Goal: Communication & Community: Answer question/provide support

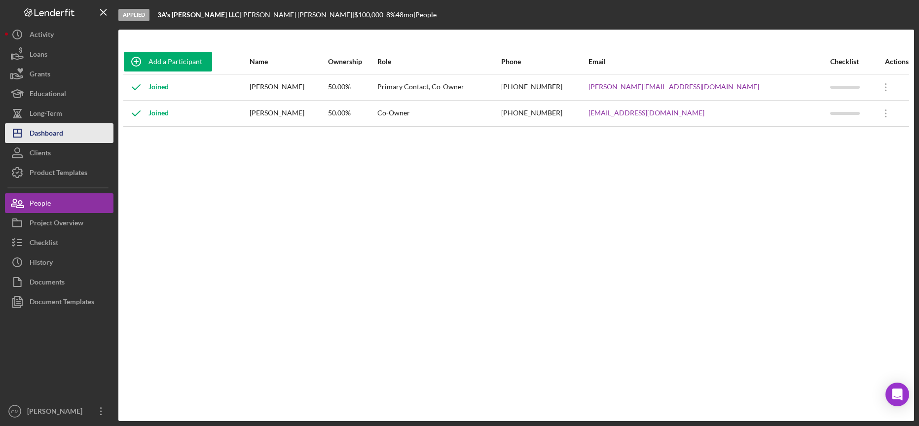
click at [39, 137] on div "Dashboard" at bounding box center [47, 134] width 34 height 22
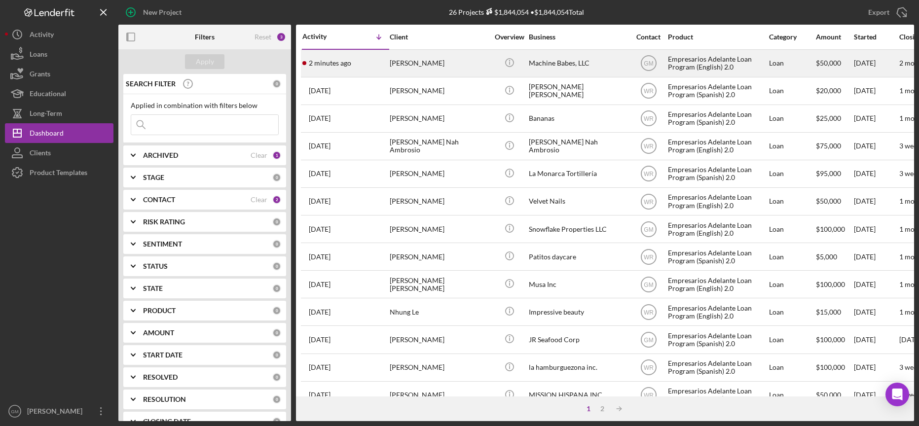
click at [574, 61] on div "Machine Babes, LLC" at bounding box center [578, 63] width 99 height 26
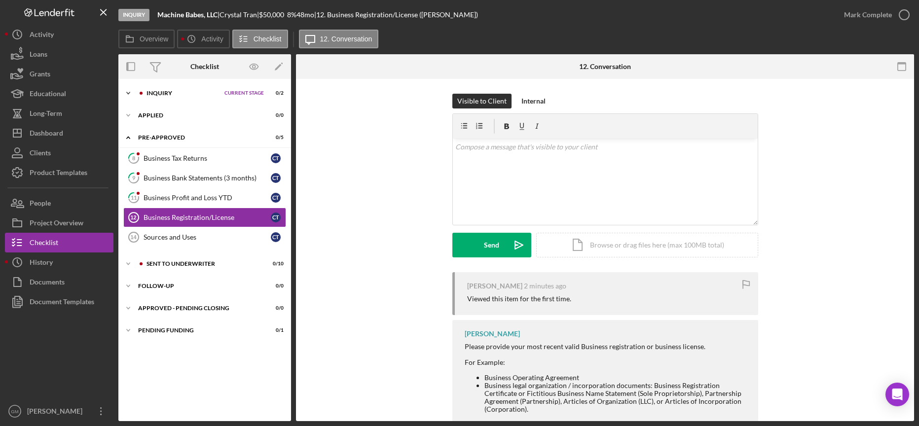
click at [127, 90] on icon "Icon/Expander" at bounding box center [128, 93] width 20 height 20
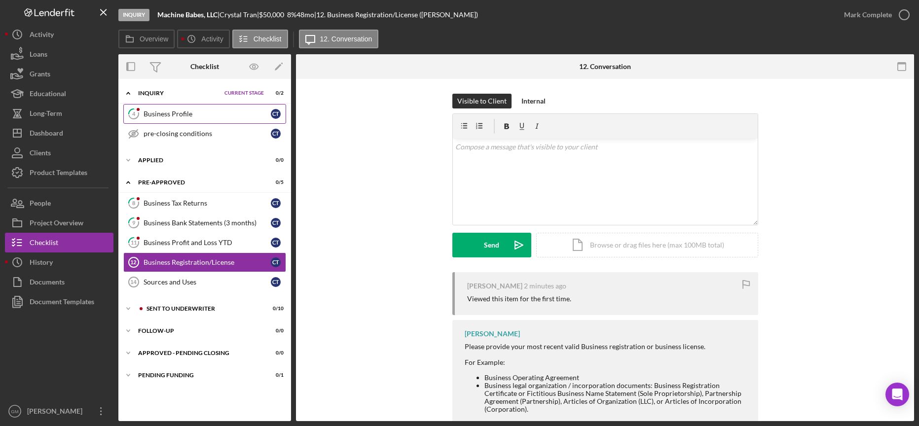
click at [196, 115] on div "Business Profile" at bounding box center [206, 114] width 127 height 8
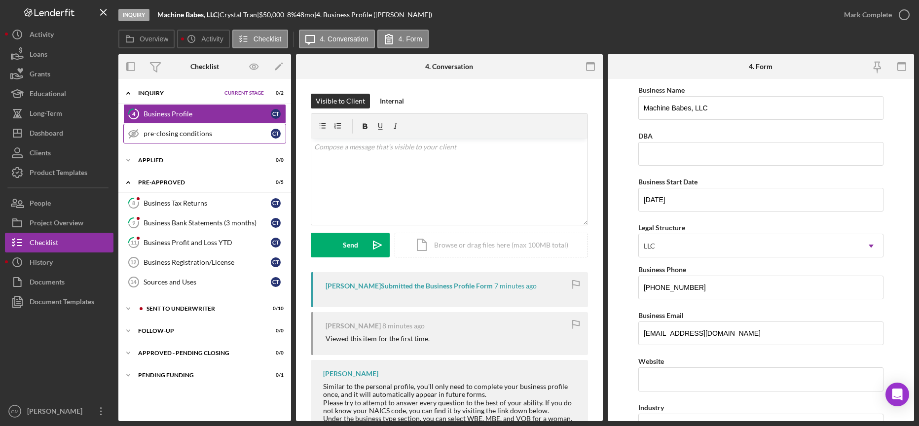
drag, startPoint x: 198, startPoint y: 135, endPoint x: 194, endPoint y: 129, distance: 7.5
click at [194, 129] on link "pre-closing conditions pre-closing conditions C T" at bounding box center [204, 134] width 163 height 20
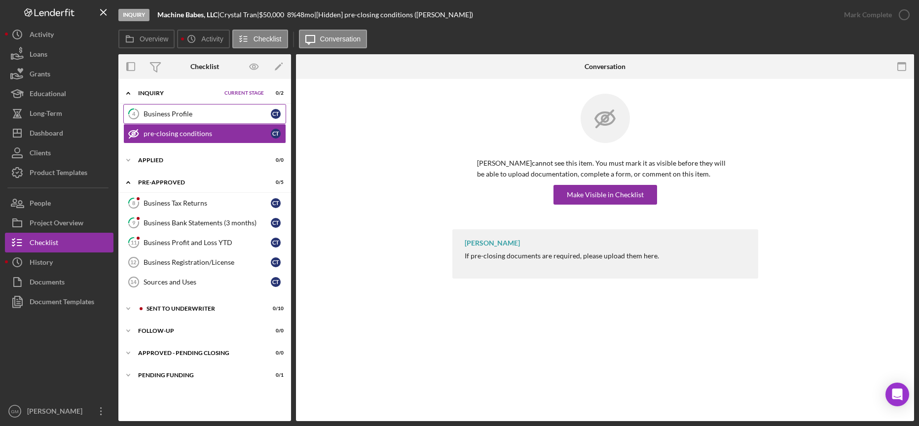
click at [185, 105] on link "4 Business Profile C T" at bounding box center [204, 114] width 163 height 20
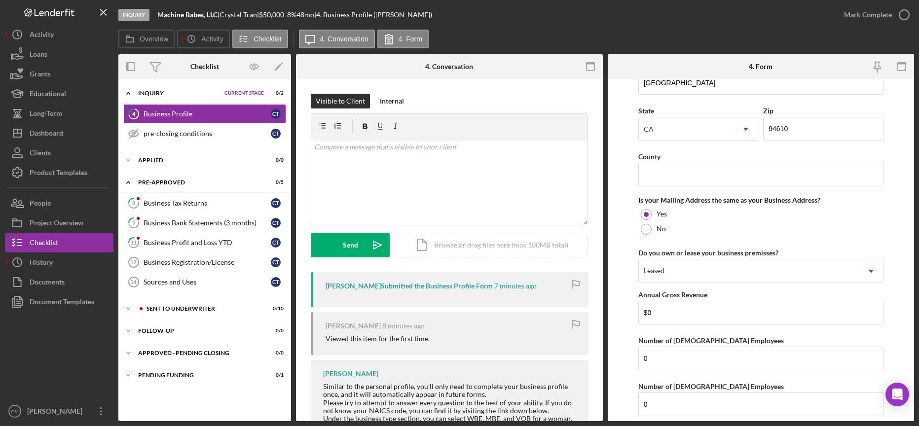
scroll to position [828, 0]
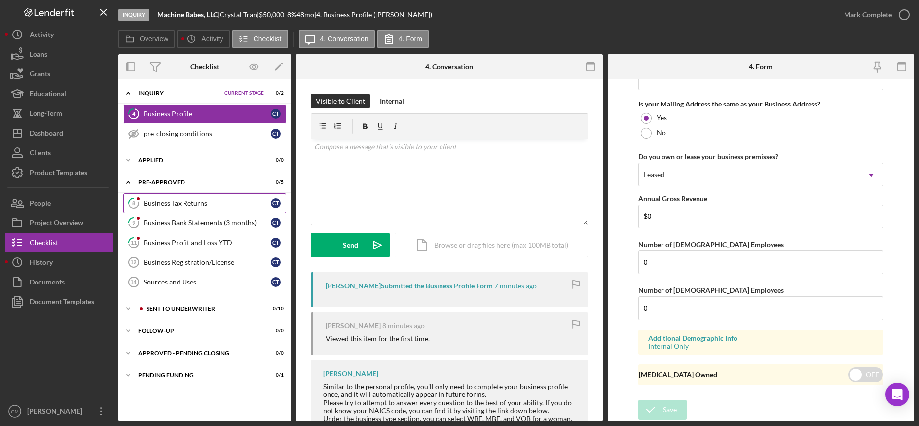
click at [231, 199] on div "Business Tax Returns" at bounding box center [206, 203] width 127 height 8
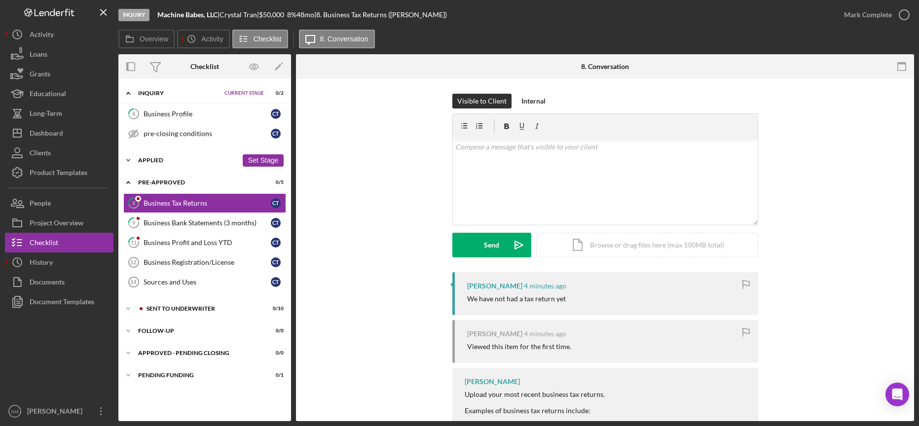
click at [129, 162] on icon "Icon/Expander" at bounding box center [128, 160] width 20 height 20
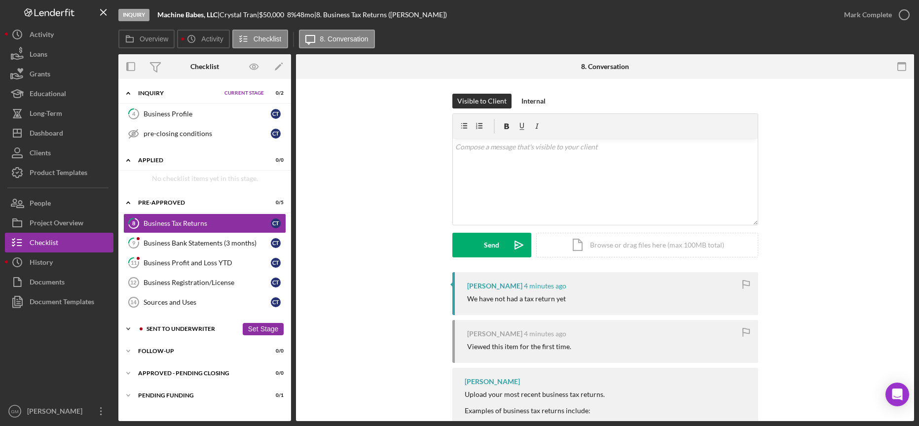
click at [130, 328] on polyline at bounding box center [128, 329] width 3 height 2
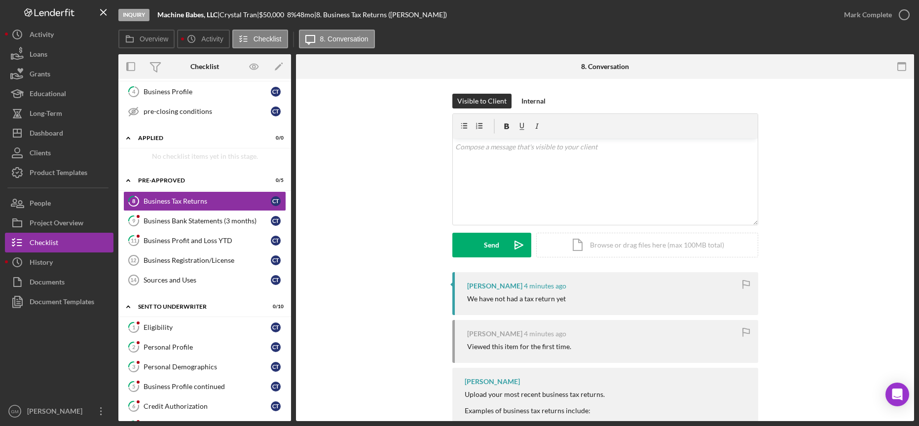
scroll to position [32, 0]
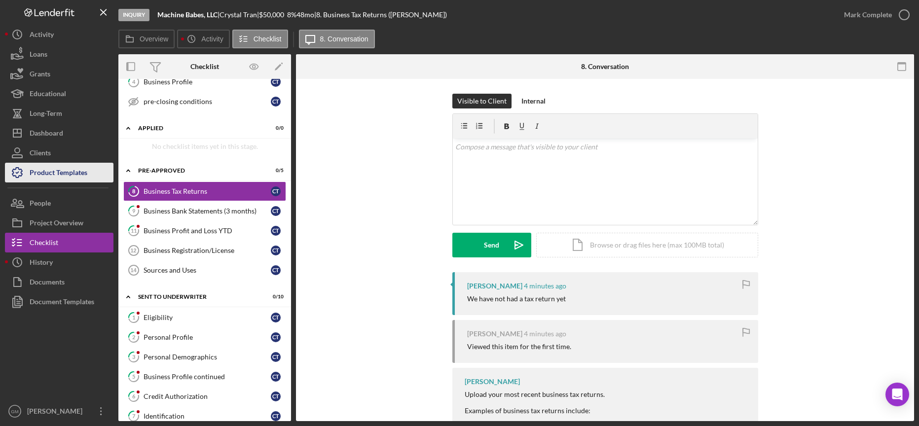
click at [89, 171] on button "Product Templates" at bounding box center [59, 173] width 108 height 20
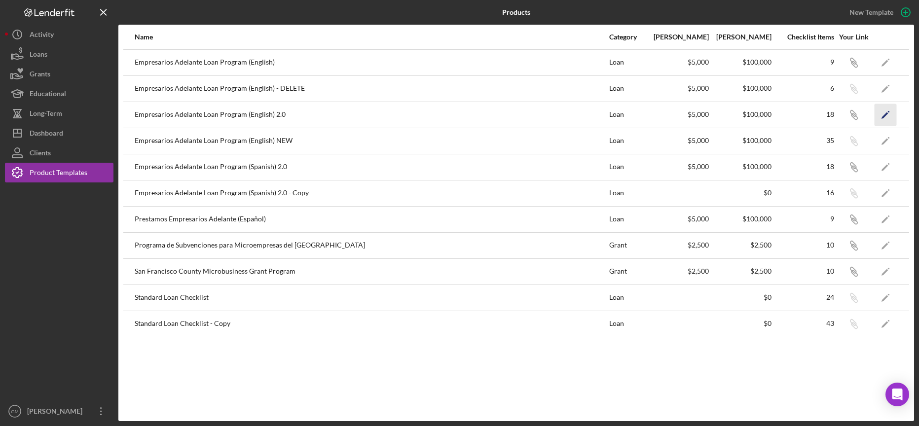
click at [883, 115] on icon "Icon/Edit" at bounding box center [885, 115] width 22 height 22
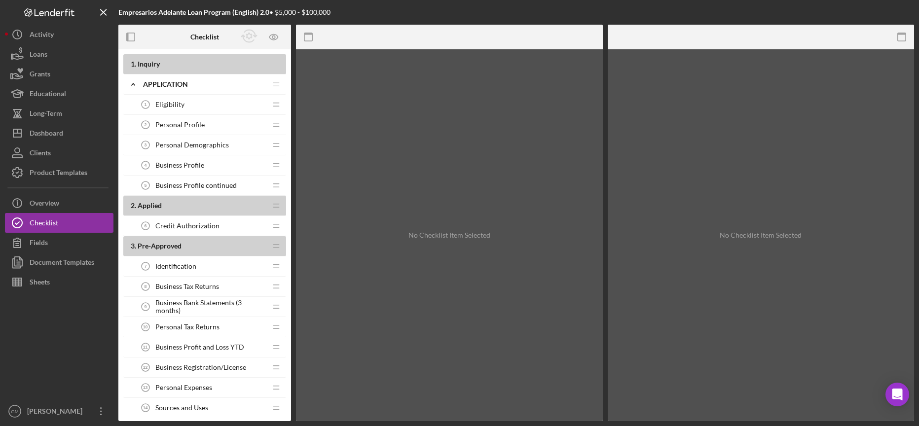
click at [170, 63] on b "1 . Inquiry" at bounding box center [208, 64] width 155 height 8
click at [167, 206] on b "2 . Applied" at bounding box center [199, 206] width 136 height 8
click at [163, 246] on span "Pre-Approved" at bounding box center [160, 246] width 44 height 8
click at [65, 173] on div "Product Templates" at bounding box center [59, 174] width 58 height 22
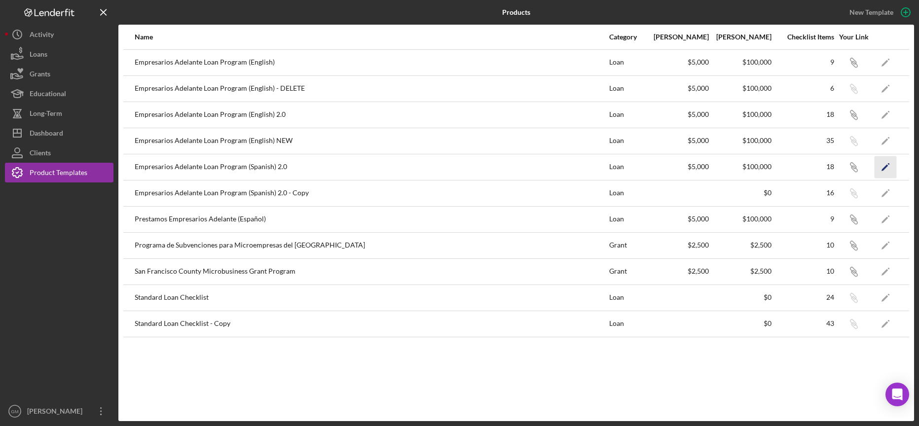
click at [883, 166] on icon "Icon/Edit" at bounding box center [885, 167] width 22 height 22
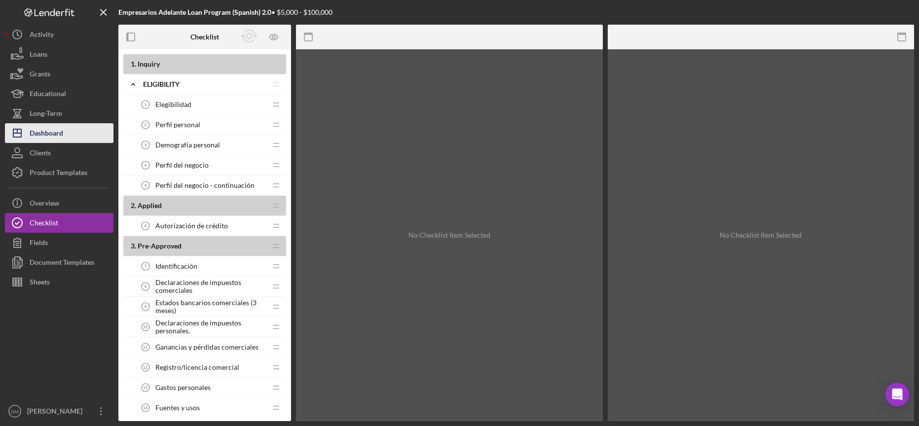
click at [56, 135] on div "Dashboard" at bounding box center [47, 134] width 34 height 22
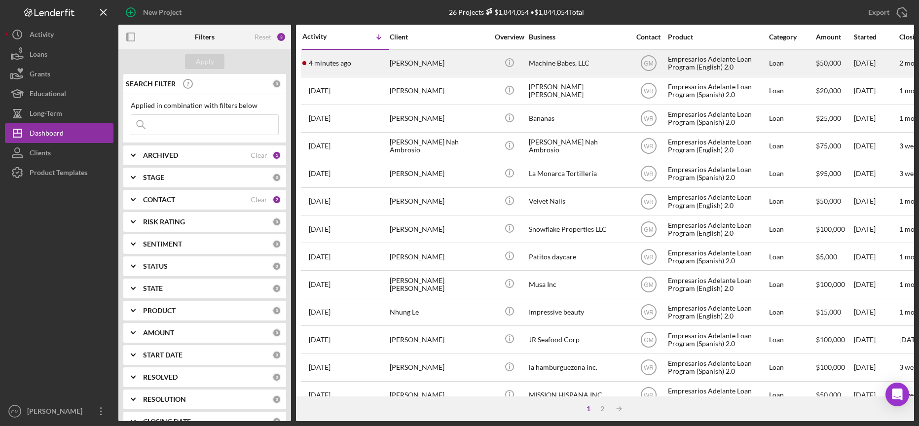
click at [417, 65] on div "[PERSON_NAME]" at bounding box center [439, 63] width 99 height 26
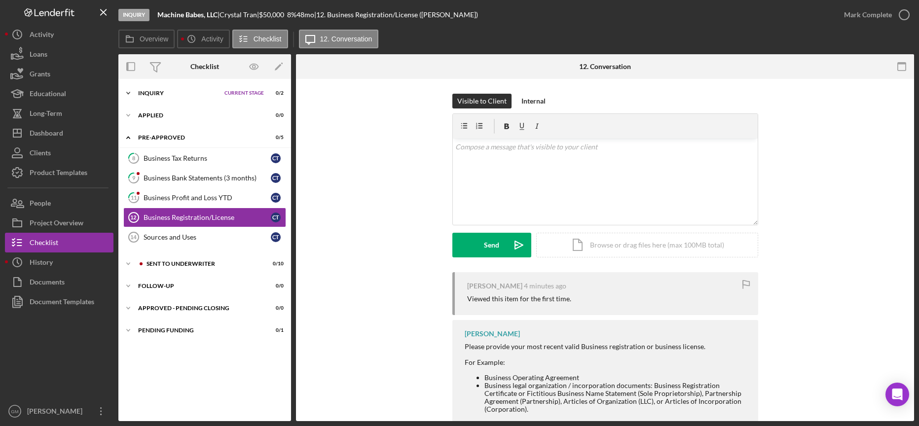
click at [126, 91] on icon "Icon/Expander" at bounding box center [128, 93] width 20 height 20
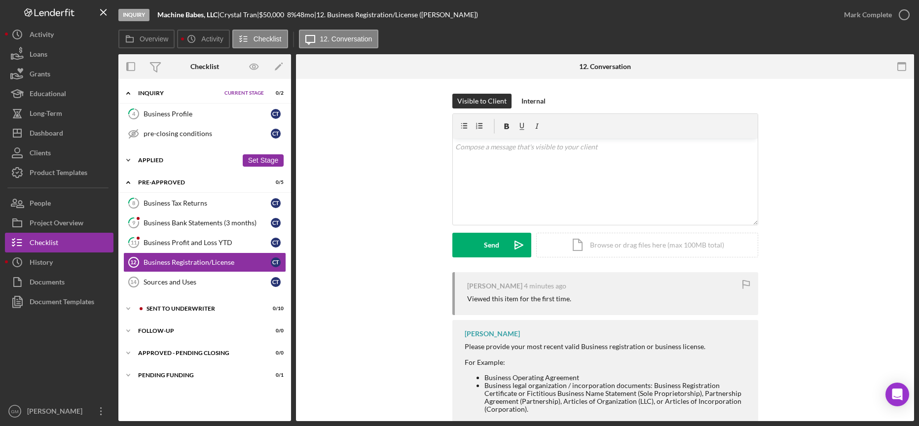
click at [128, 159] on icon "Icon/Expander" at bounding box center [128, 160] width 20 height 20
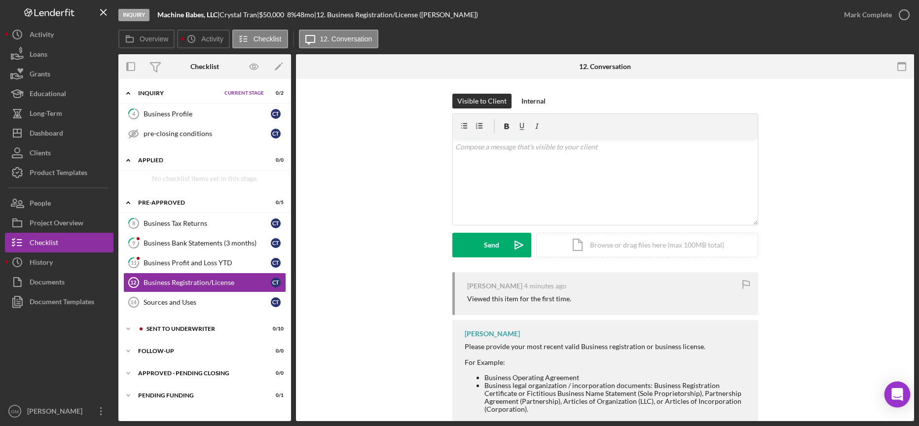
click at [894, 393] on icon "Open Intercom Messenger" at bounding box center [896, 394] width 11 height 13
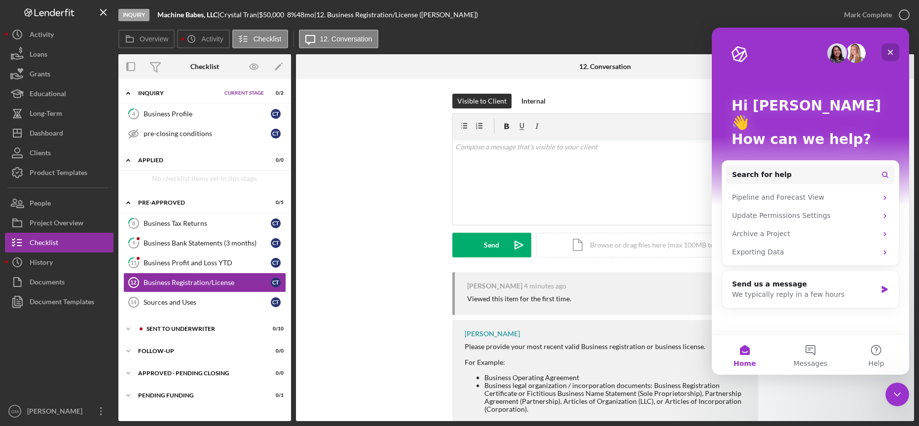
click at [894, 51] on icon "Close" at bounding box center [890, 52] width 8 height 8
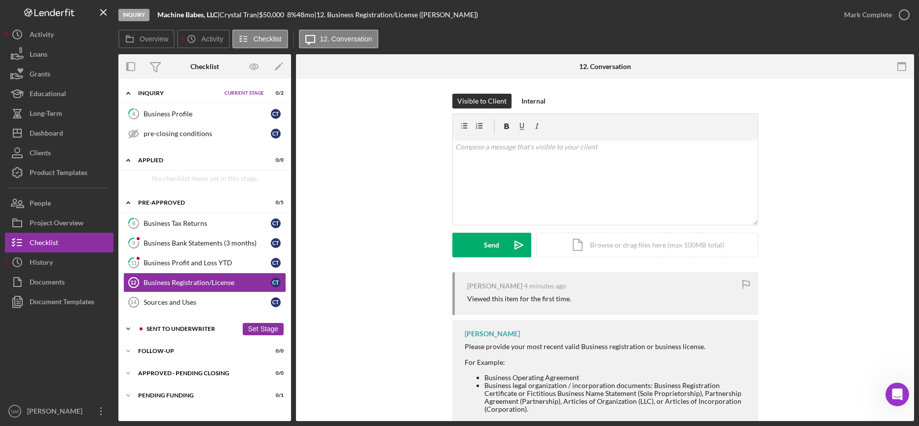
click at [129, 329] on icon "Icon/Expander" at bounding box center [128, 329] width 20 height 20
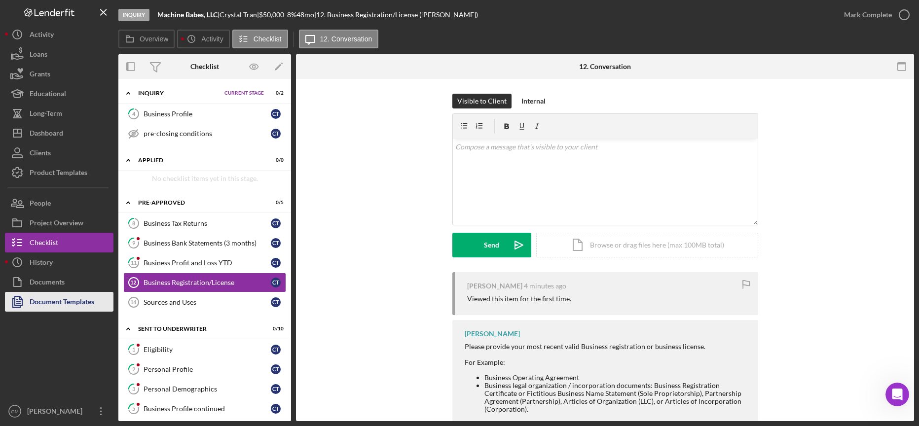
click at [84, 302] on div "Document Templates" at bounding box center [62, 303] width 65 height 22
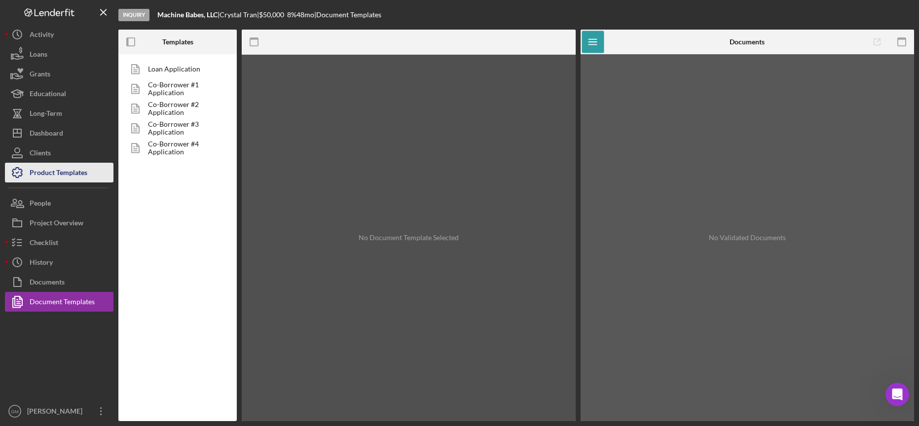
click at [63, 167] on div "Product Templates" at bounding box center [59, 174] width 58 height 22
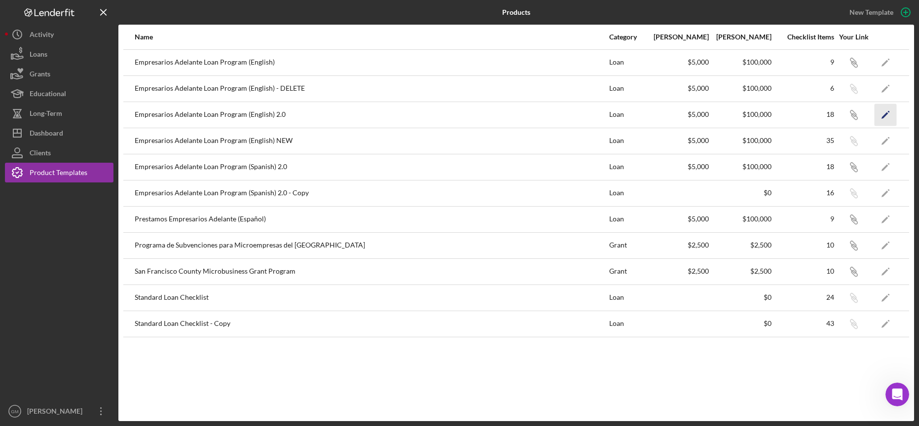
click at [890, 111] on icon "Icon/Edit" at bounding box center [885, 115] width 22 height 22
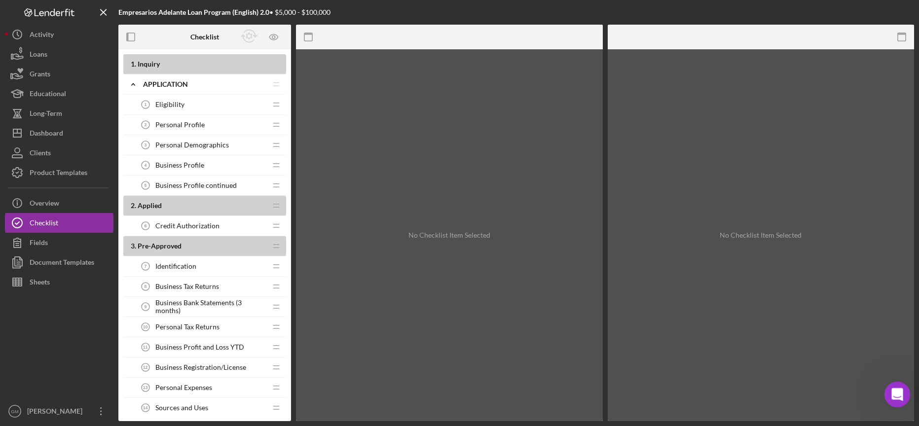
click at [898, 394] on icon "Open Intercom Messenger" at bounding box center [896, 393] width 16 height 16
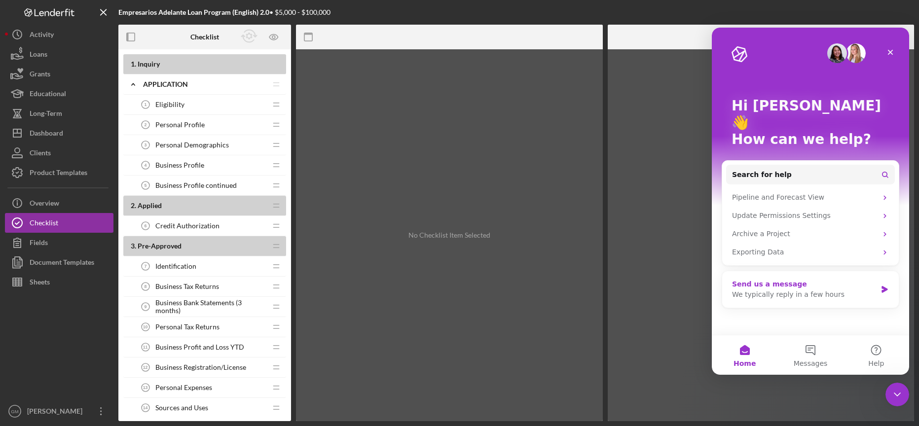
click at [759, 289] on div "We typically reply in a few hours" at bounding box center [804, 294] width 144 height 10
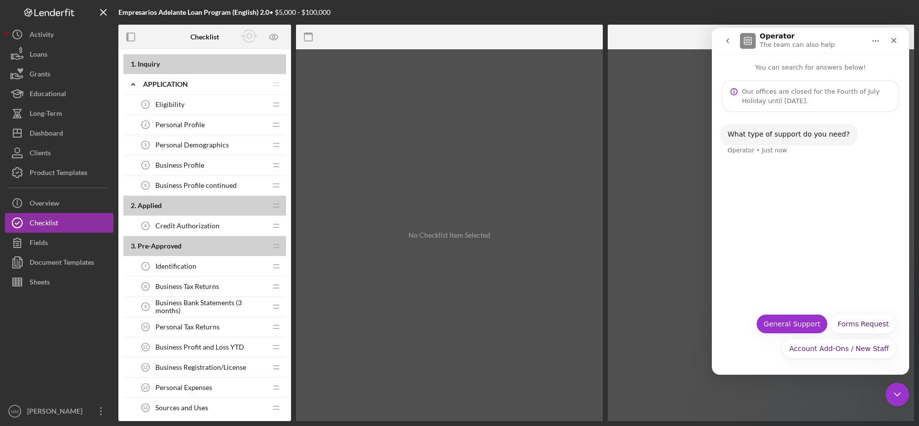
click at [812, 321] on button "General Support" at bounding box center [792, 324] width 72 height 20
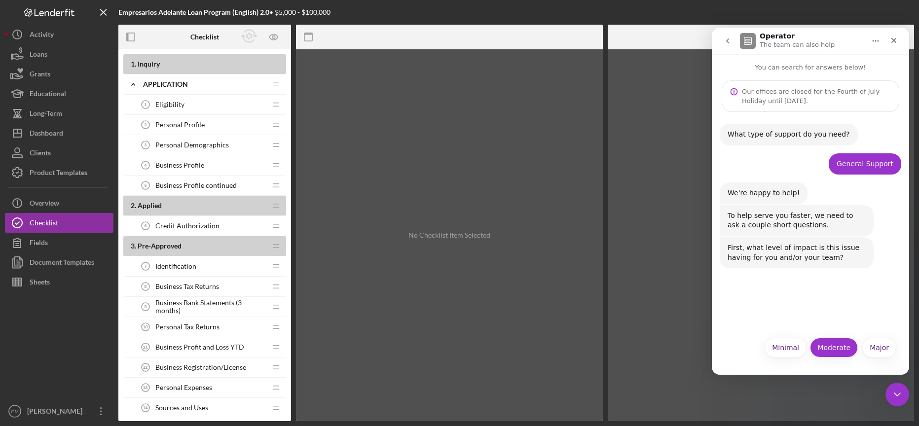
click at [828, 343] on button "Moderate" at bounding box center [834, 348] width 48 height 20
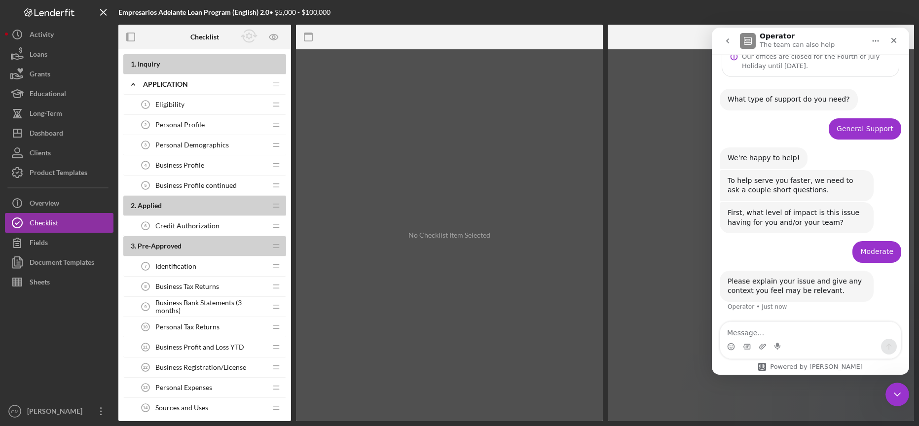
scroll to position [36, 0]
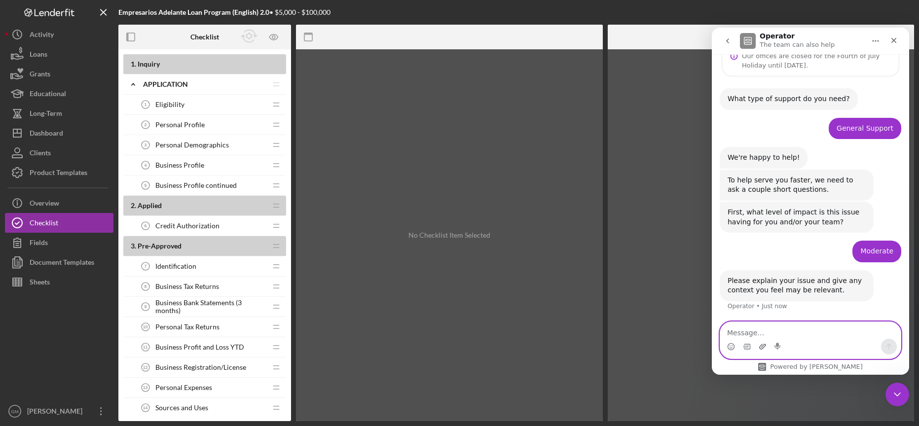
click at [761, 346] on icon "Upload attachment" at bounding box center [762, 346] width 7 height 5
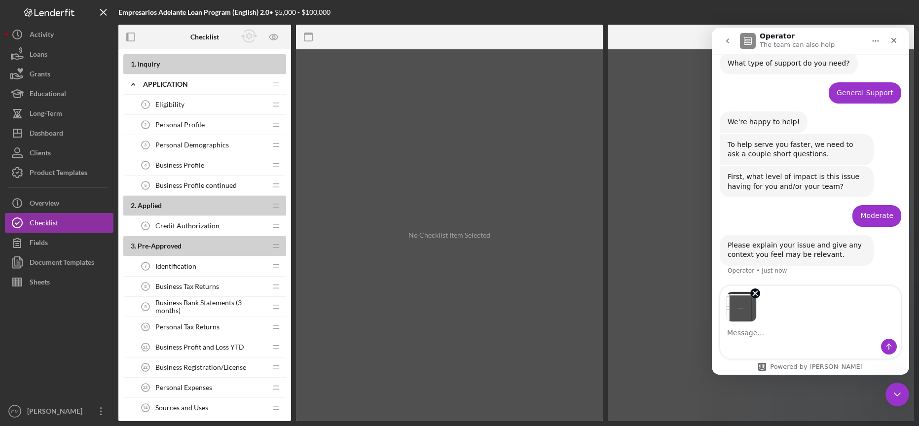
scroll to position [72, 0]
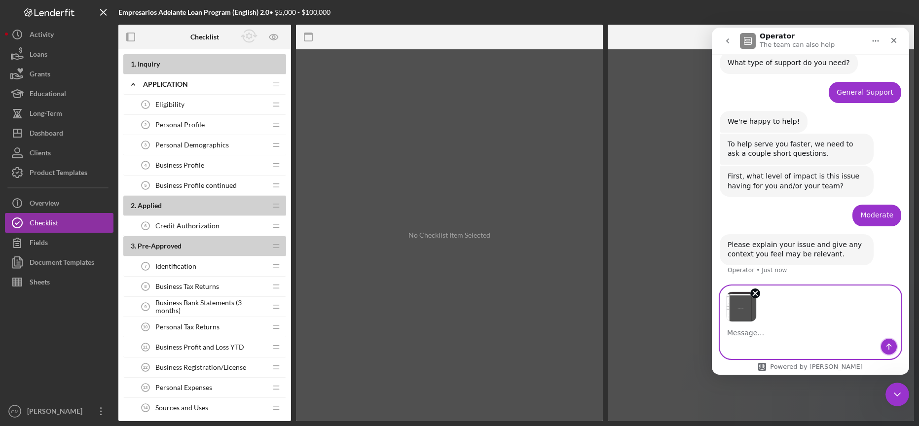
click at [890, 345] on icon "Send a message…" at bounding box center [888, 347] width 5 height 6
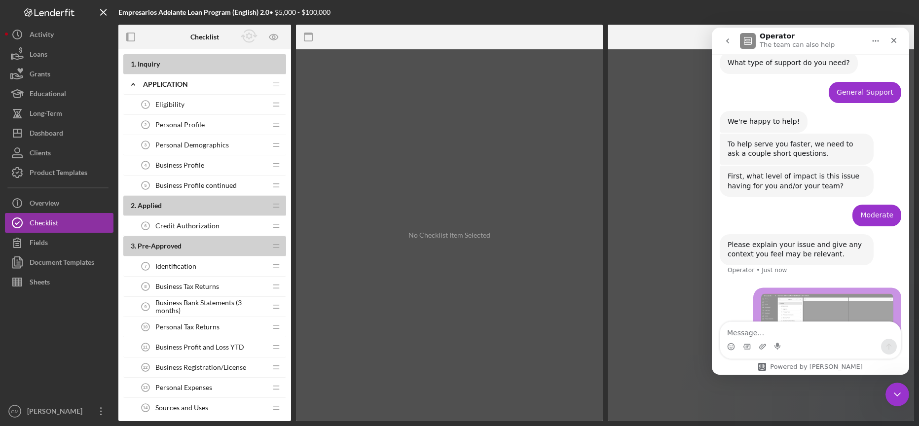
scroll to position [116, 0]
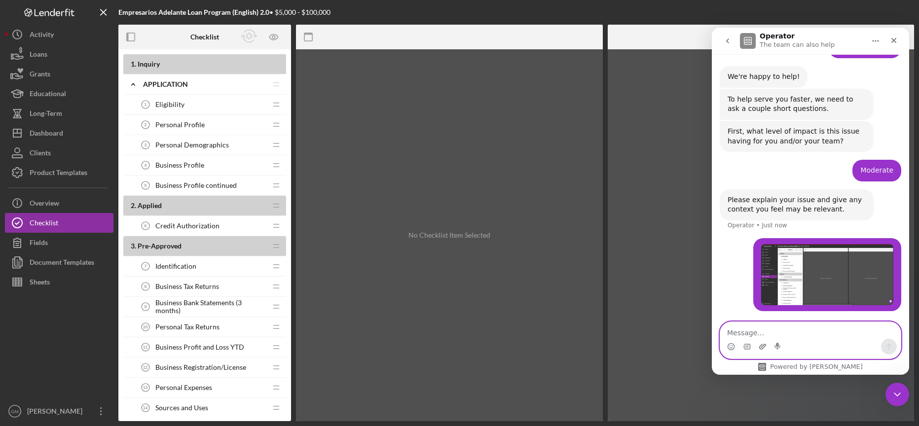
click at [763, 345] on icon "Upload attachment" at bounding box center [762, 346] width 7 height 5
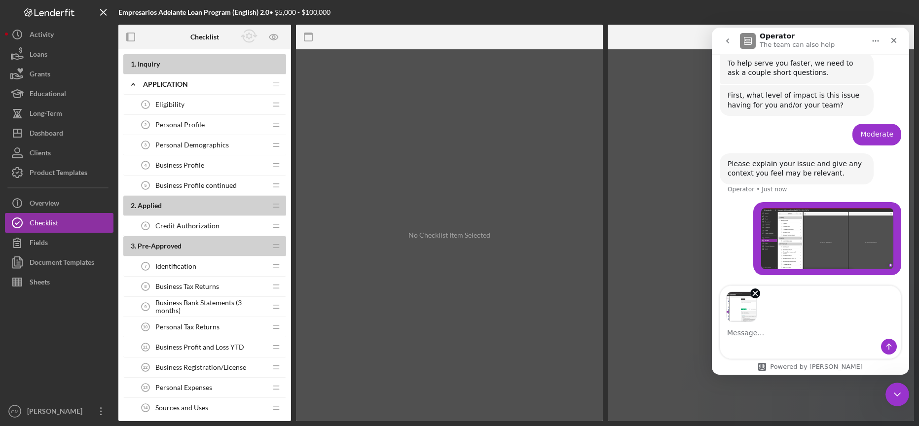
scroll to position [184, 0]
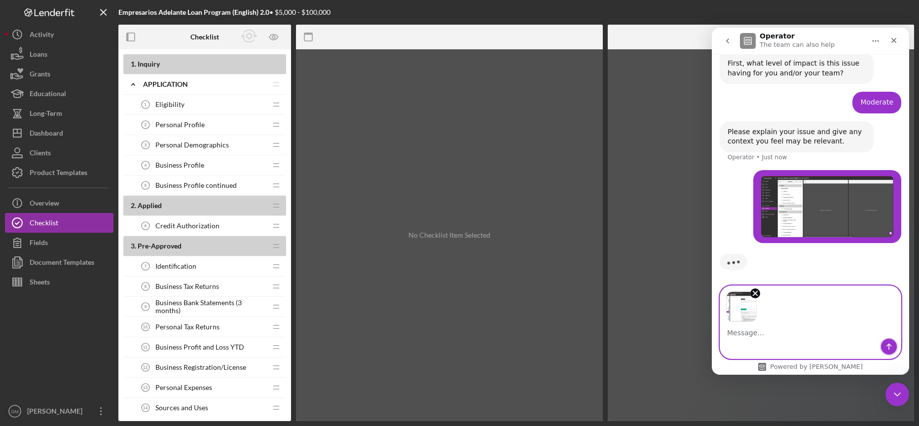
click at [889, 349] on icon "Send a message…" at bounding box center [889, 347] width 8 height 8
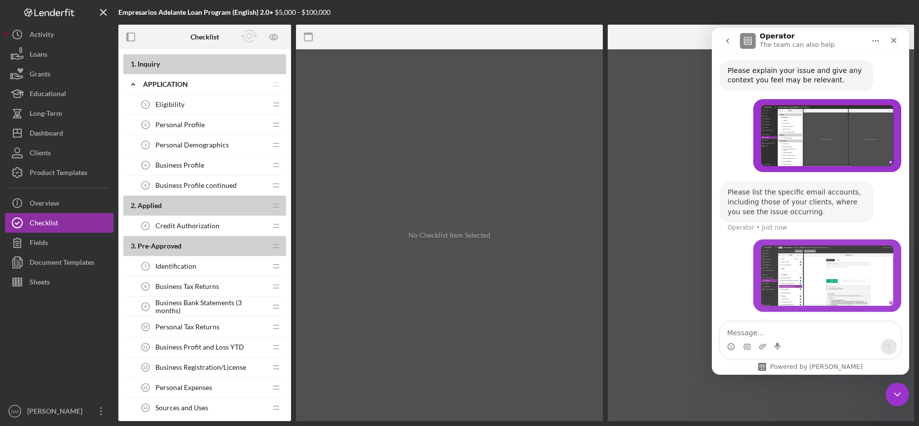
scroll to position [246, 0]
click at [792, 325] on textarea "Message…" at bounding box center [810, 330] width 180 height 17
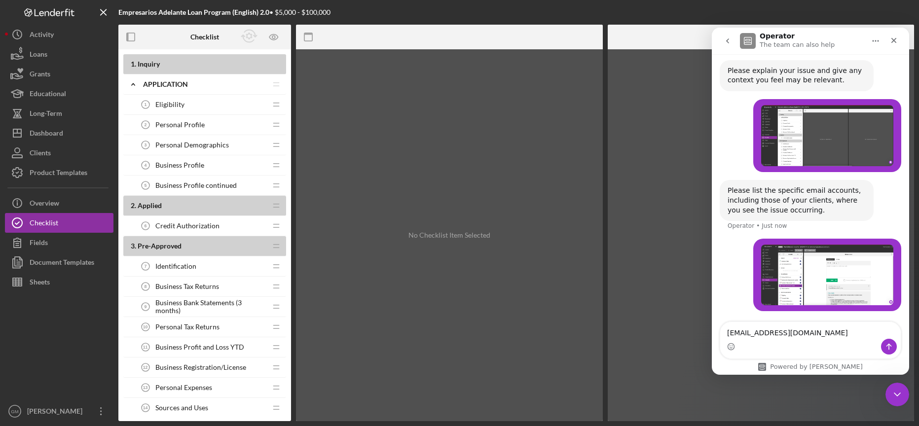
type textarea "[EMAIL_ADDRESS][DOMAIN_NAME]"
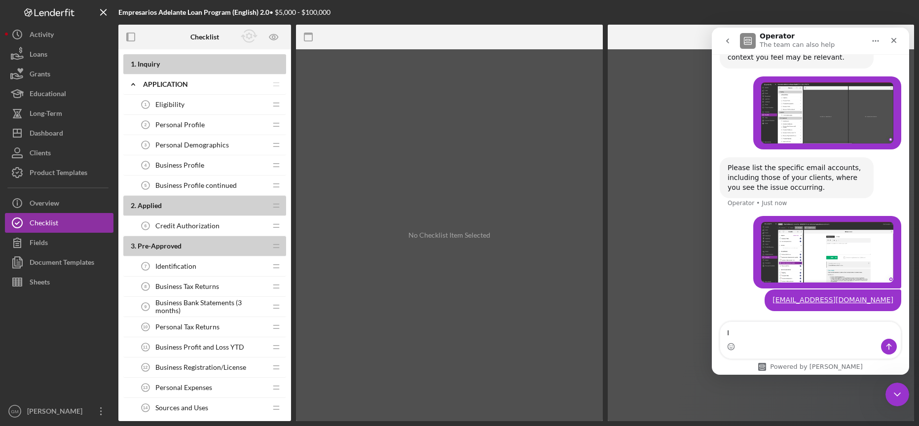
type textarea "I"
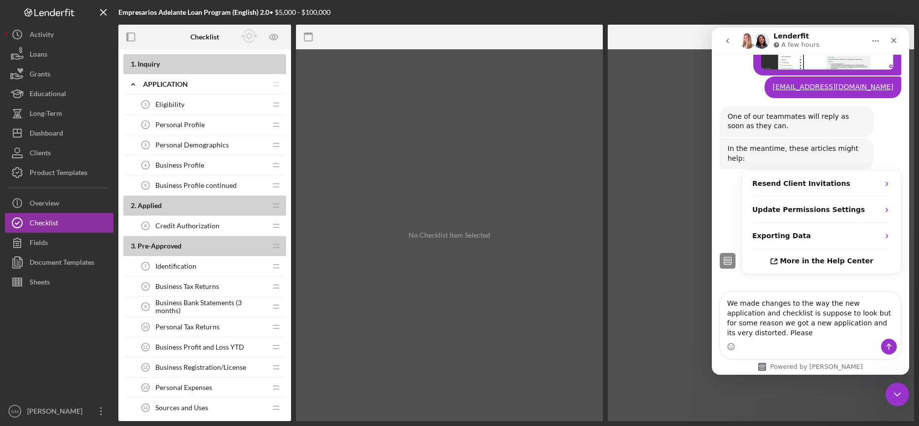
scroll to position [481, 0]
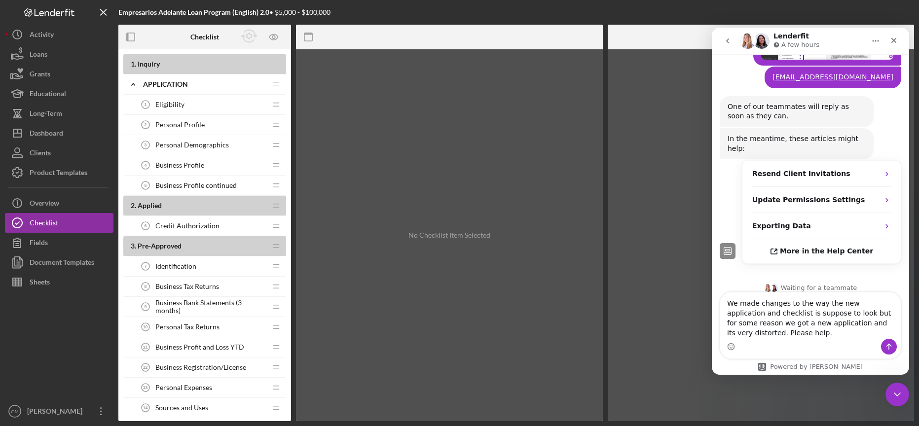
click at [805, 314] on textarea "We made changes to the way the new application and checklist is suppose to look…" at bounding box center [810, 315] width 180 height 46
click at [712, 28] on lt-span "suppose d" at bounding box center [712, 28] width 0 height 0
type textarea "We made changes to the way the new application and checklist is supposed to loo…"
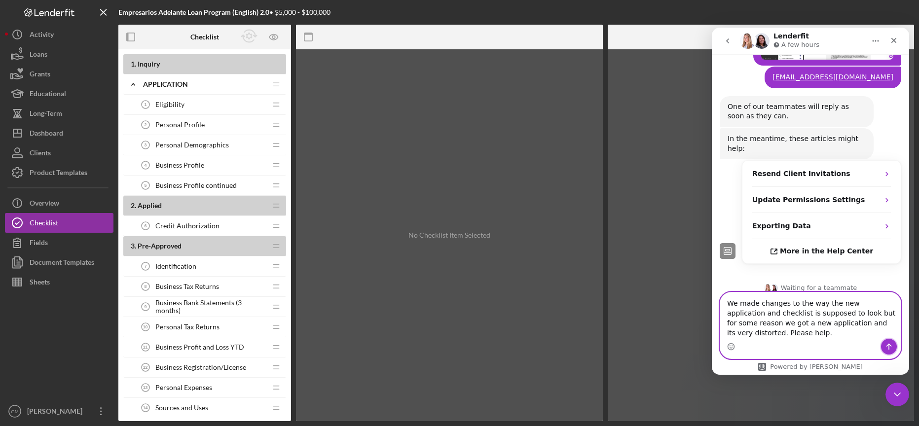
click at [889, 346] on icon "Send a message…" at bounding box center [889, 347] width 8 height 8
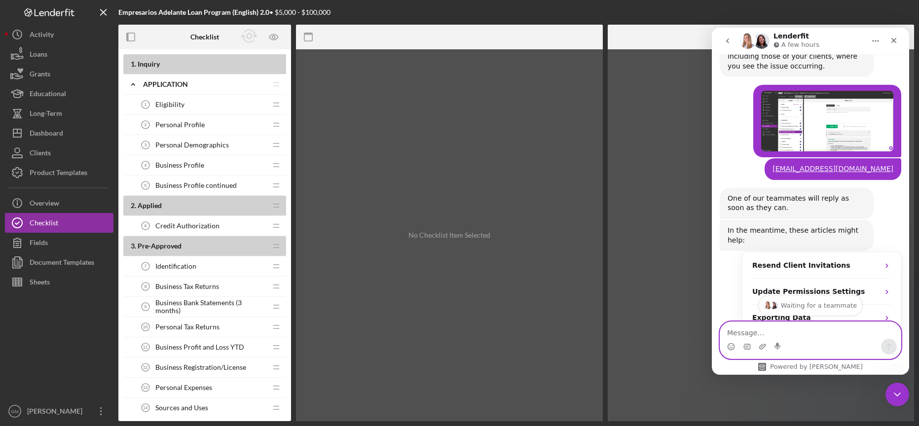
scroll to position [520, 0]
